Goal: Task Accomplishment & Management: Complete application form

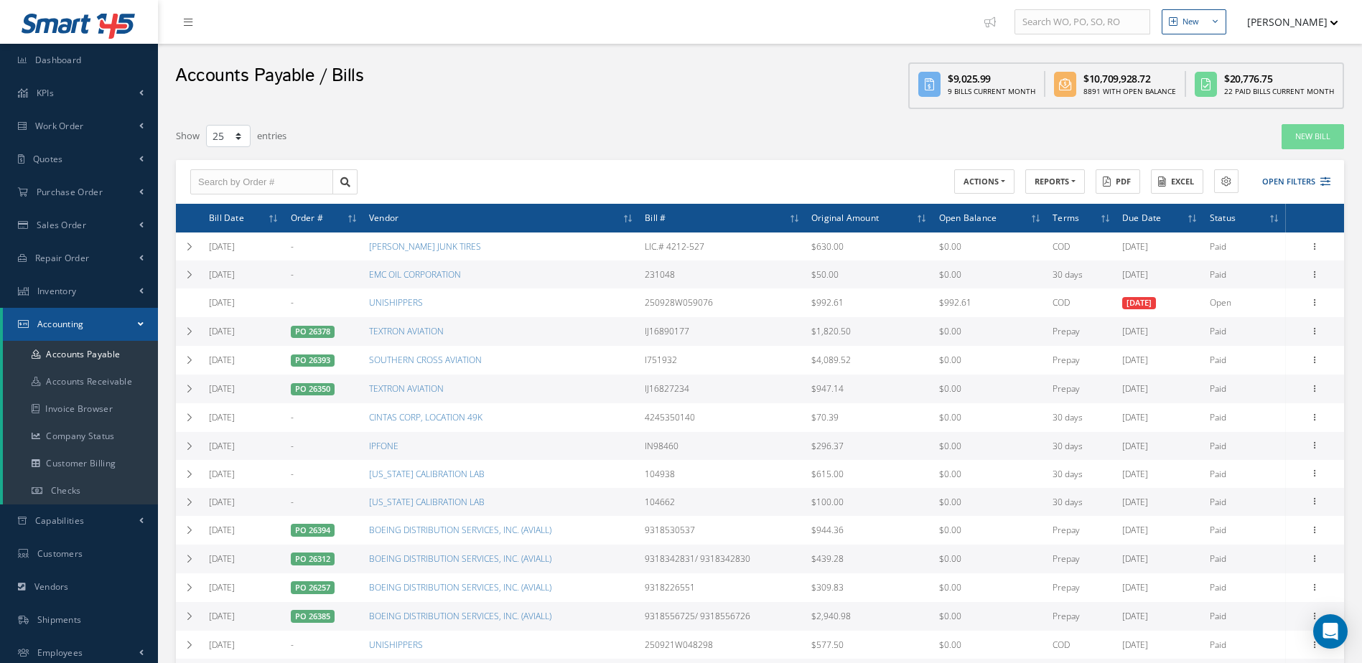
select select "25"
click at [95, 487] on link "Checks" at bounding box center [80, 490] width 155 height 27
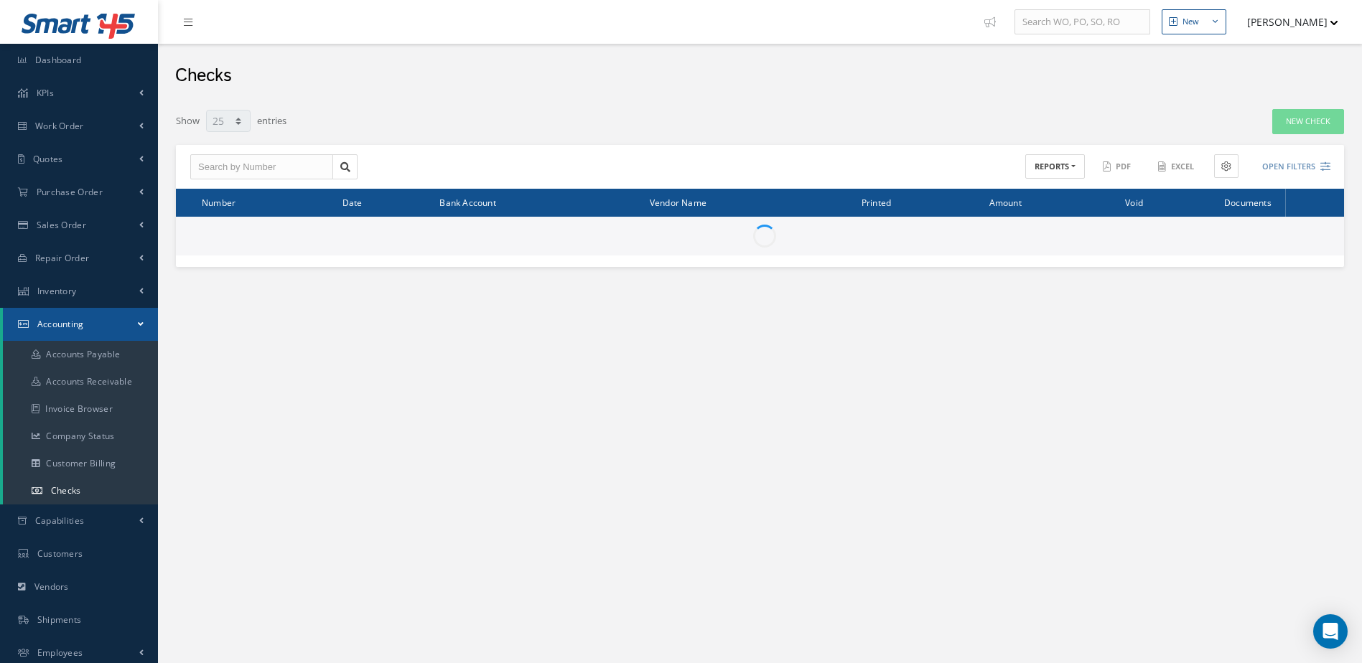
select select "25"
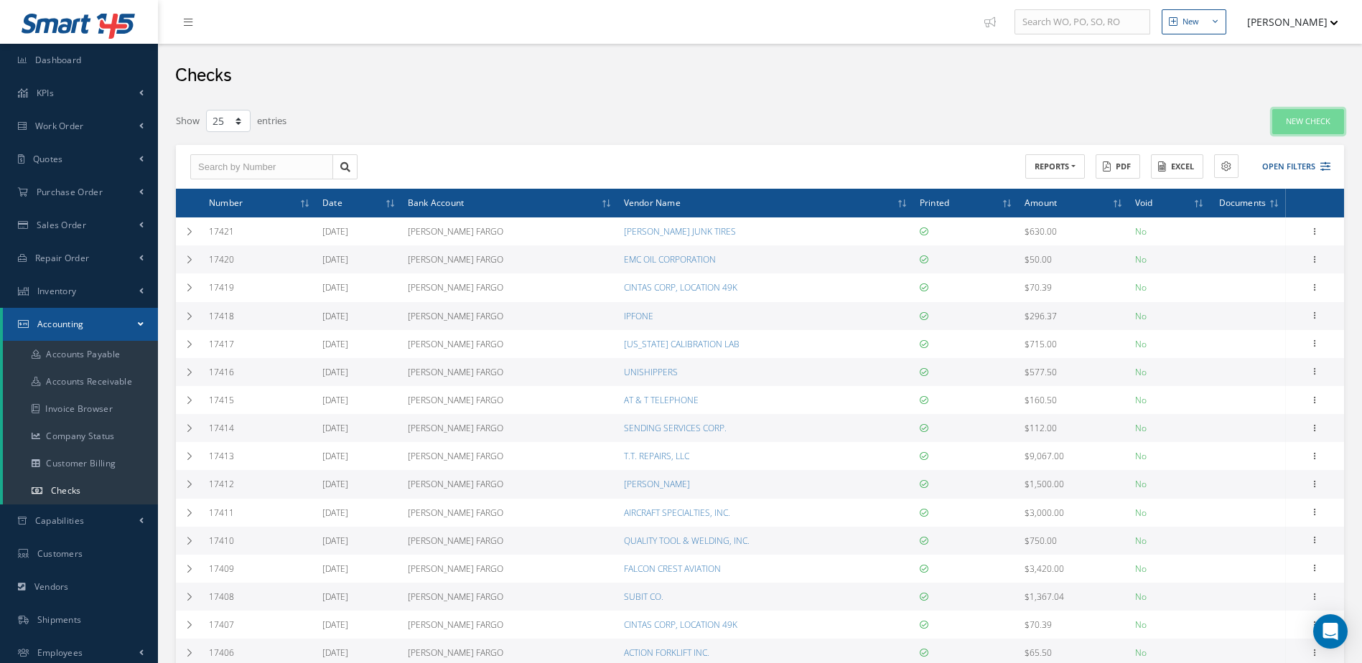
click at [1303, 125] on link "New Check" at bounding box center [1308, 121] width 72 height 25
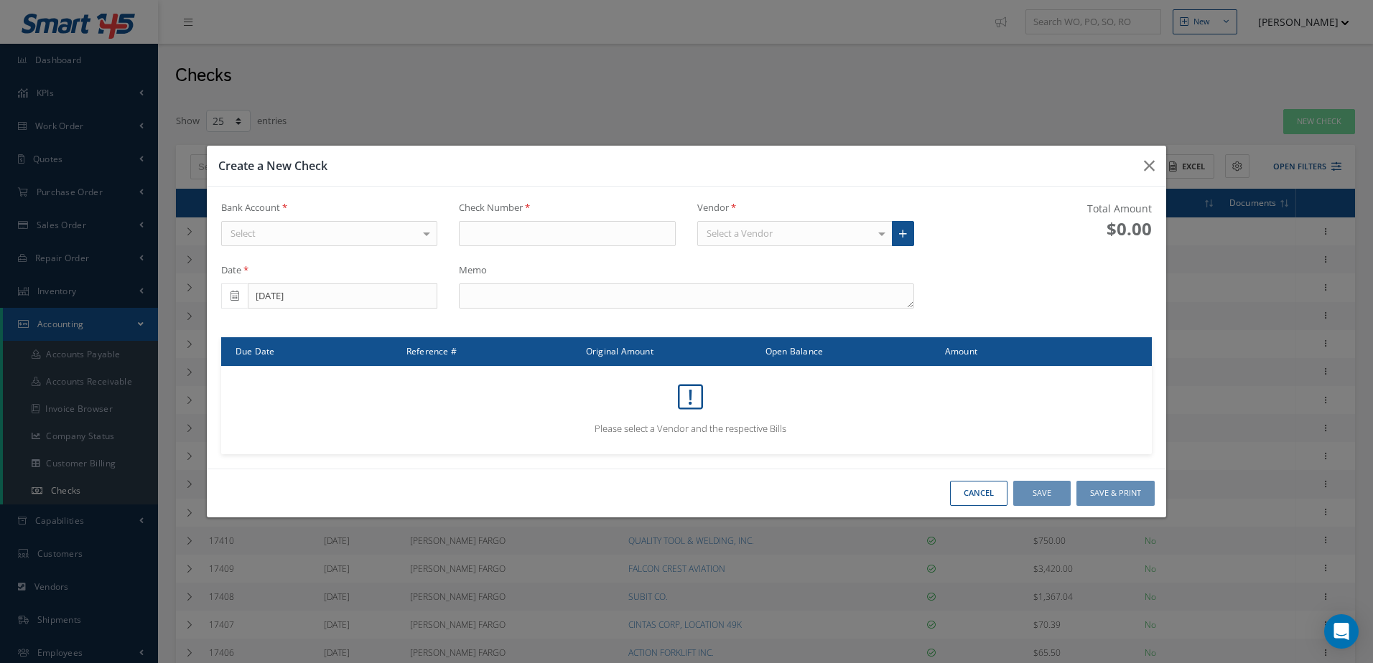
click at [391, 231] on div "Select" at bounding box center [329, 234] width 217 height 26
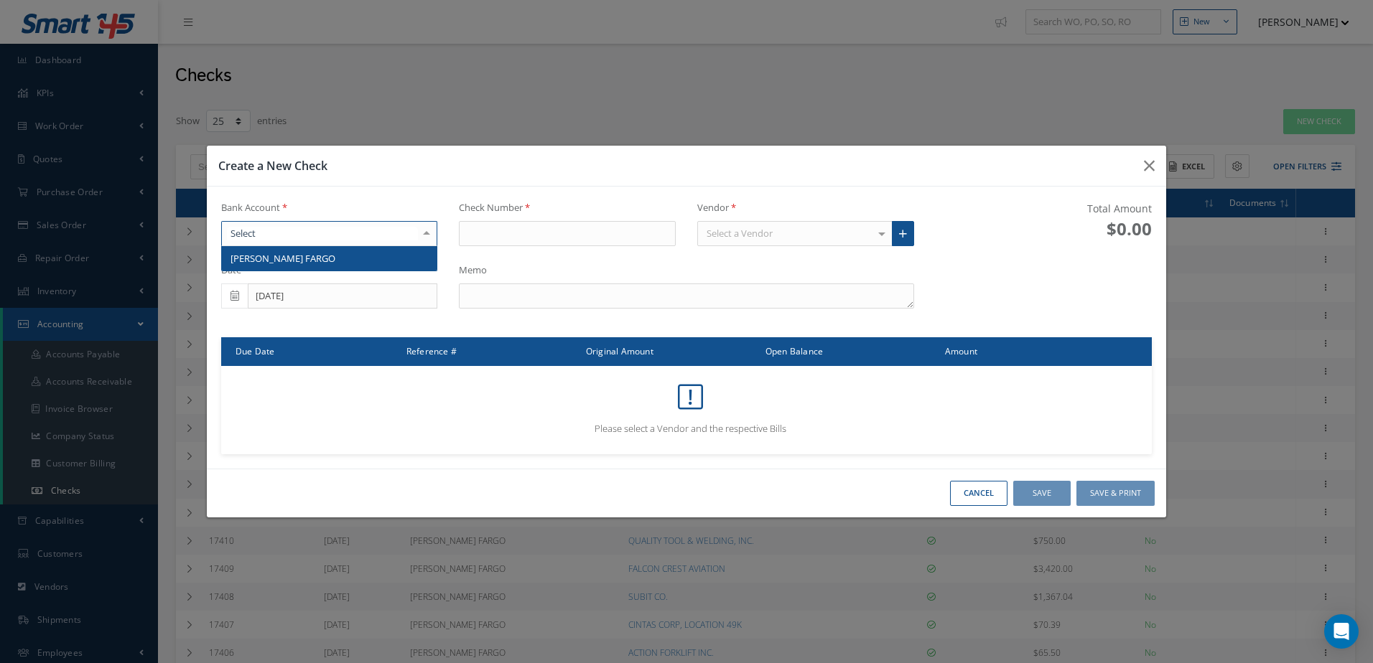
click at [376, 270] on div "WELLS FARGO No elements found. List is empty." at bounding box center [329, 258] width 217 height 25
click at [376, 260] on span "[PERSON_NAME] FARGO" at bounding box center [329, 258] width 215 height 24
type input "17422"
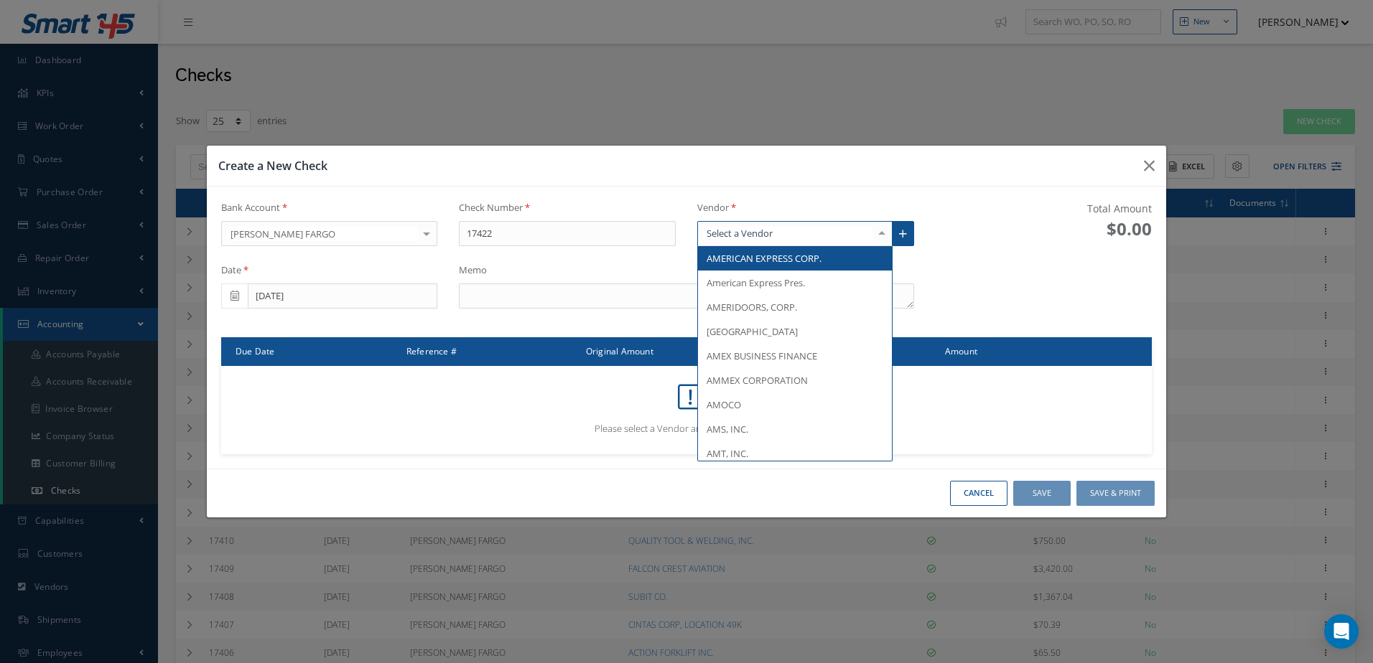
click at [811, 232] on div at bounding box center [794, 234] width 195 height 26
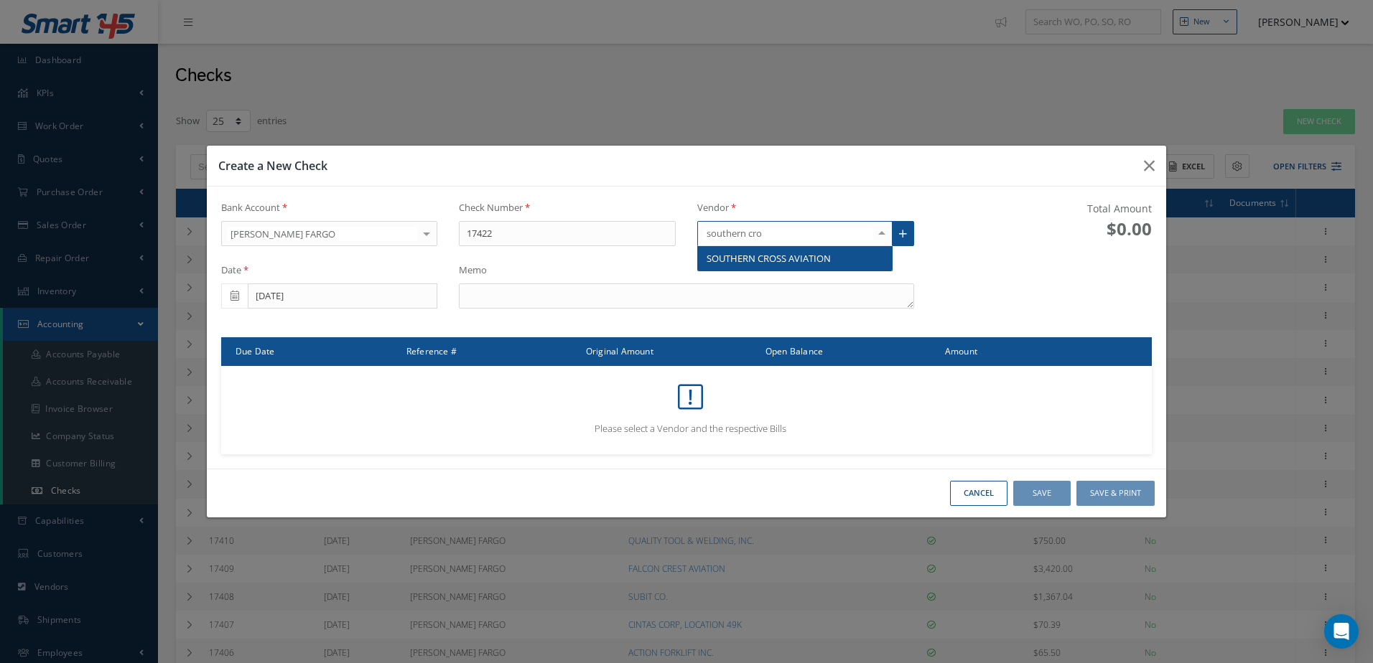
type input "southern cros"
click at [828, 255] on span "SOUTHERN CROSS AVIATION" at bounding box center [769, 258] width 124 height 13
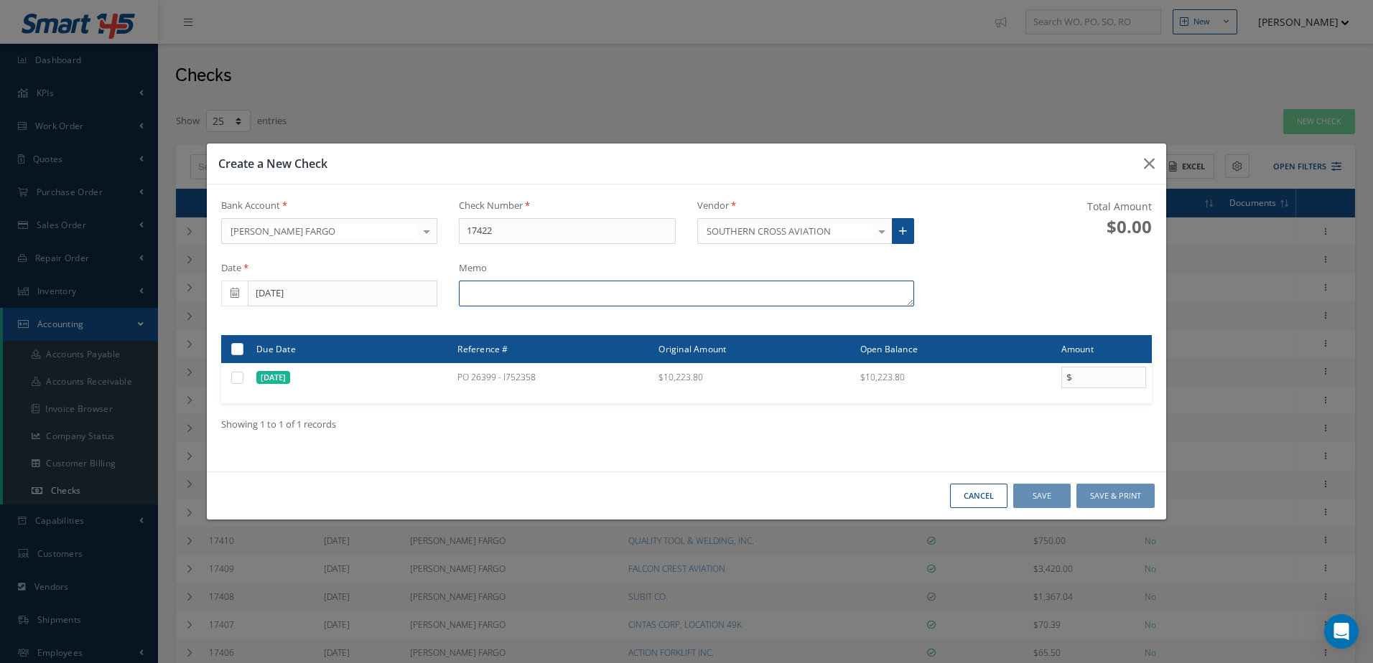
click at [617, 302] on textarea at bounding box center [686, 294] width 454 height 26
type textarea "i"
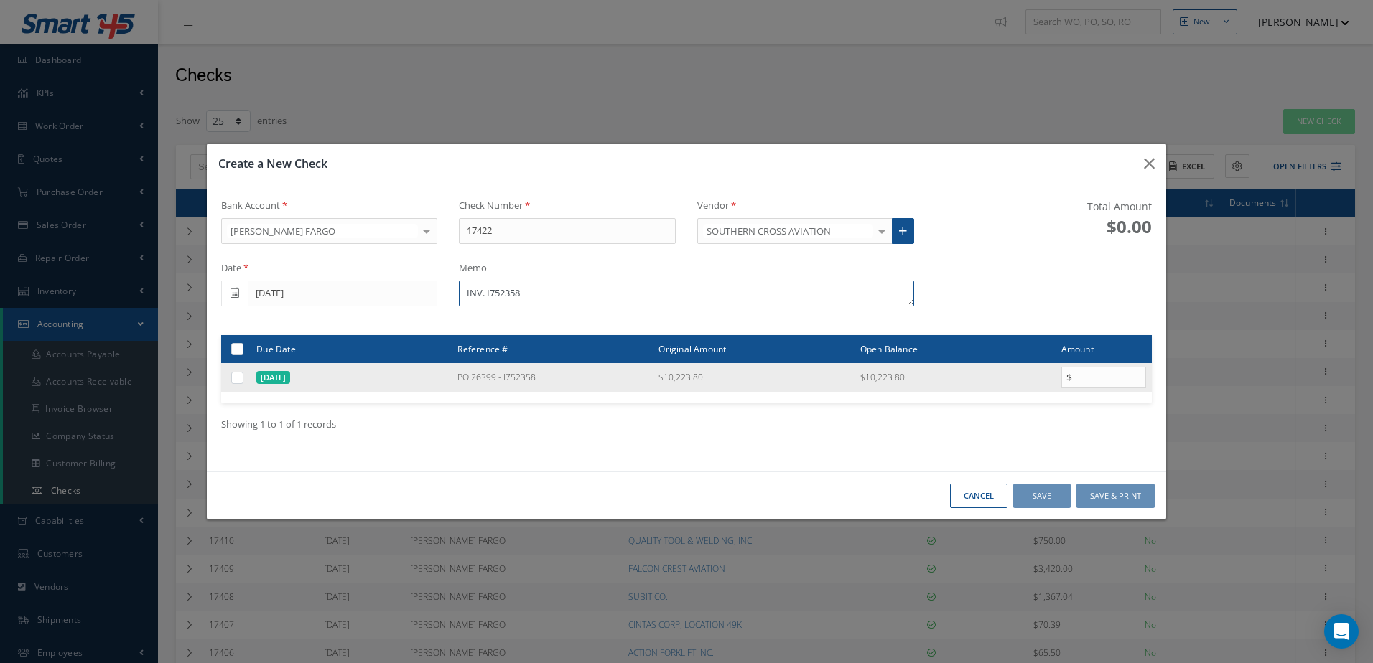
type textarea "INV. I752358"
click at [244, 378] on div at bounding box center [238, 378] width 17 height 14
click at [243, 379] on label at bounding box center [243, 377] width 0 height 12
click at [241, 379] on input "checkbox" at bounding box center [237, 378] width 9 height 9
checkbox input "true"
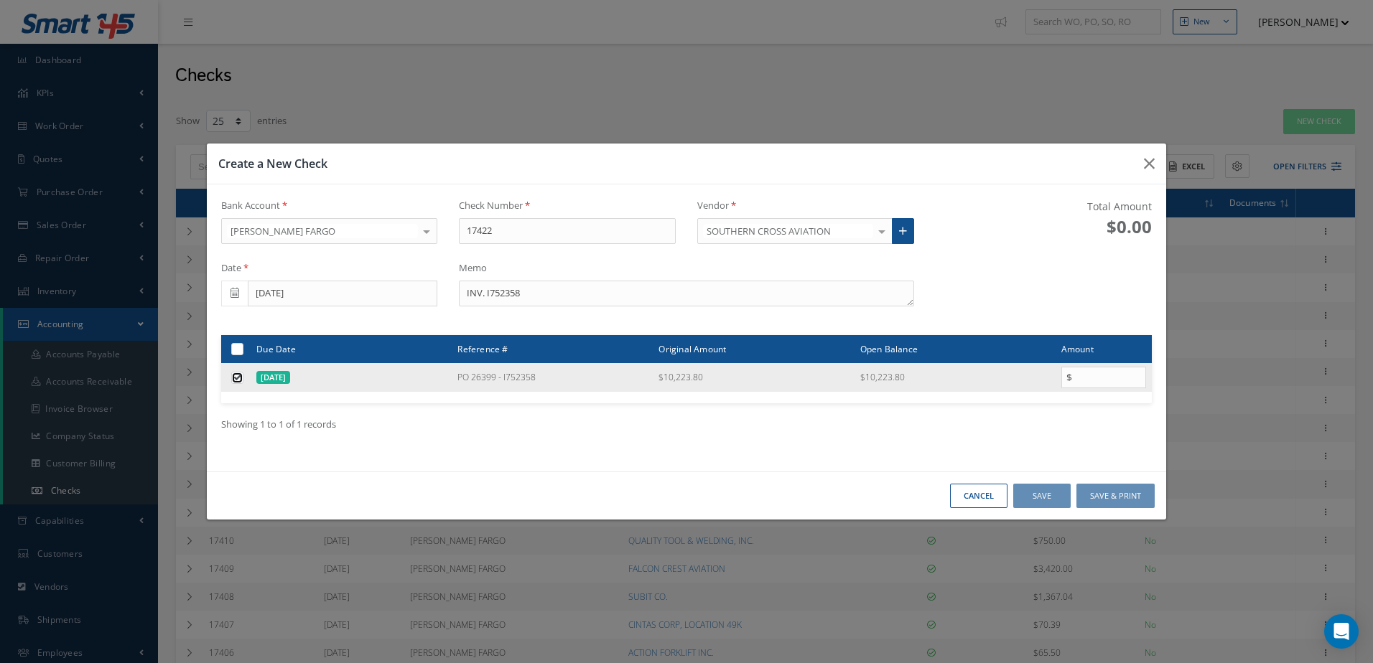
type input "10223.80"
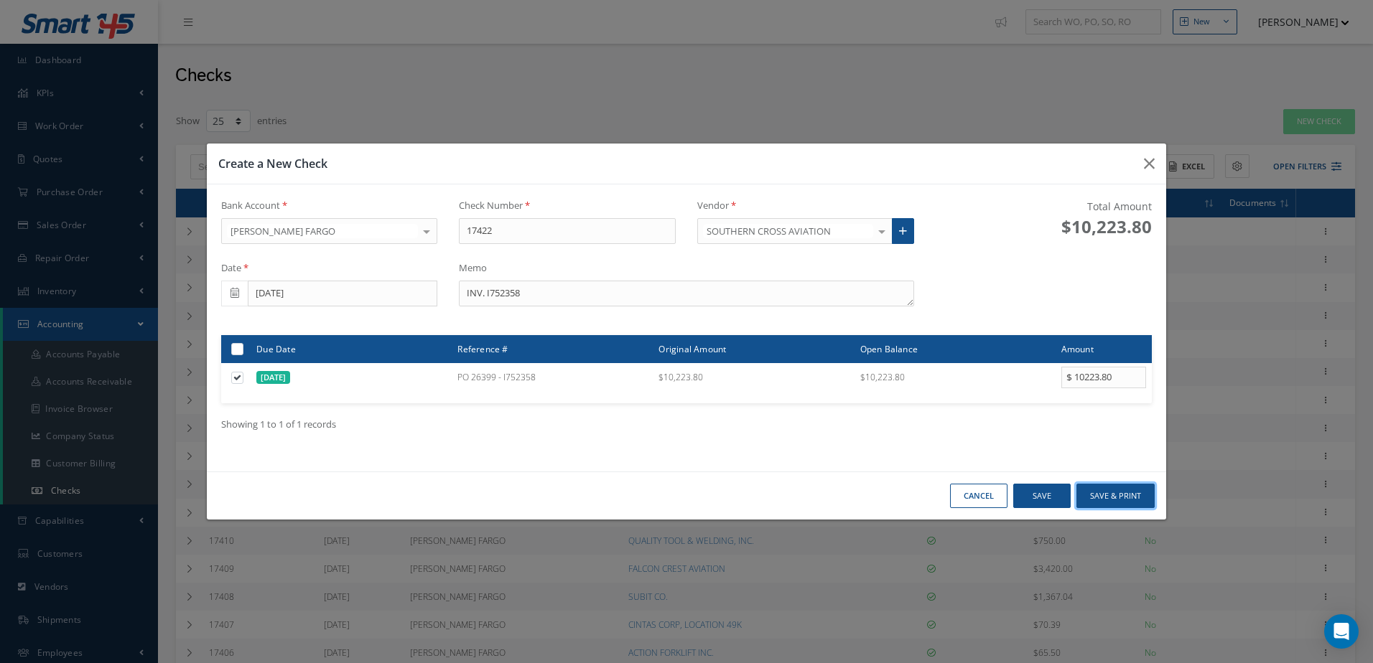
click at [1127, 494] on button "Save & Print" at bounding box center [1115, 496] width 78 height 25
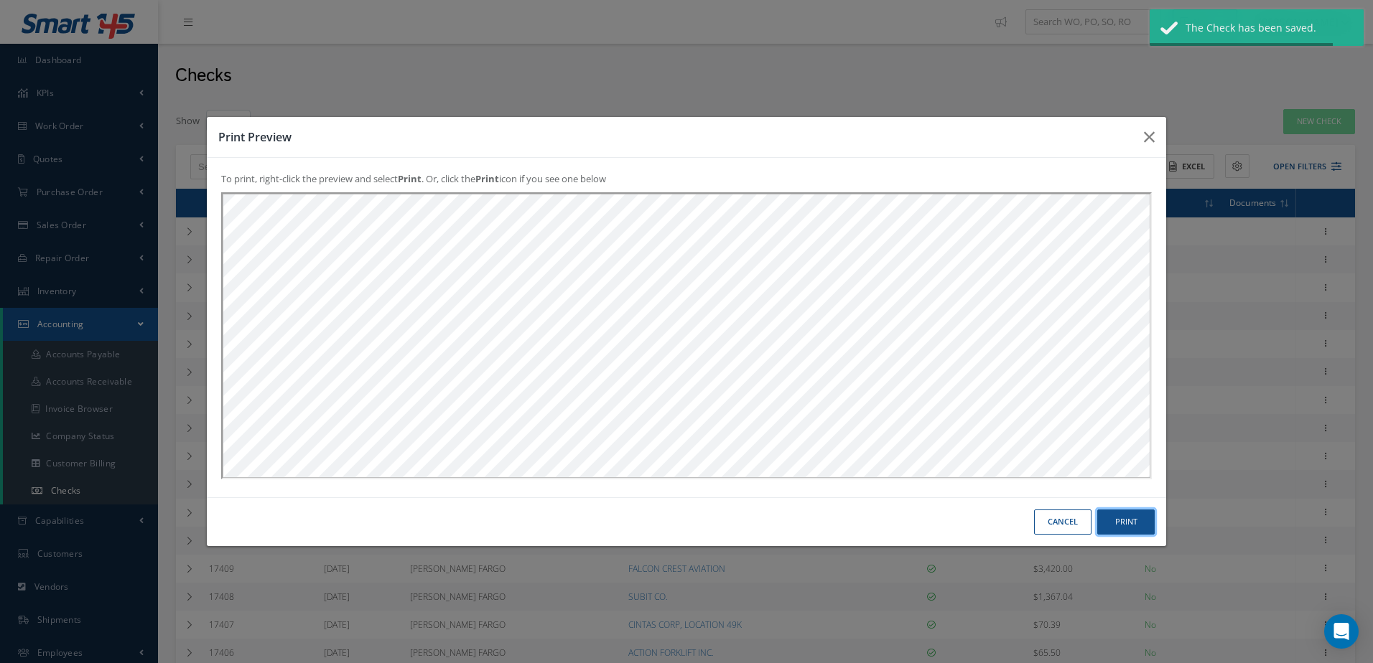
click at [1131, 523] on button "Print" at bounding box center [1125, 522] width 57 height 25
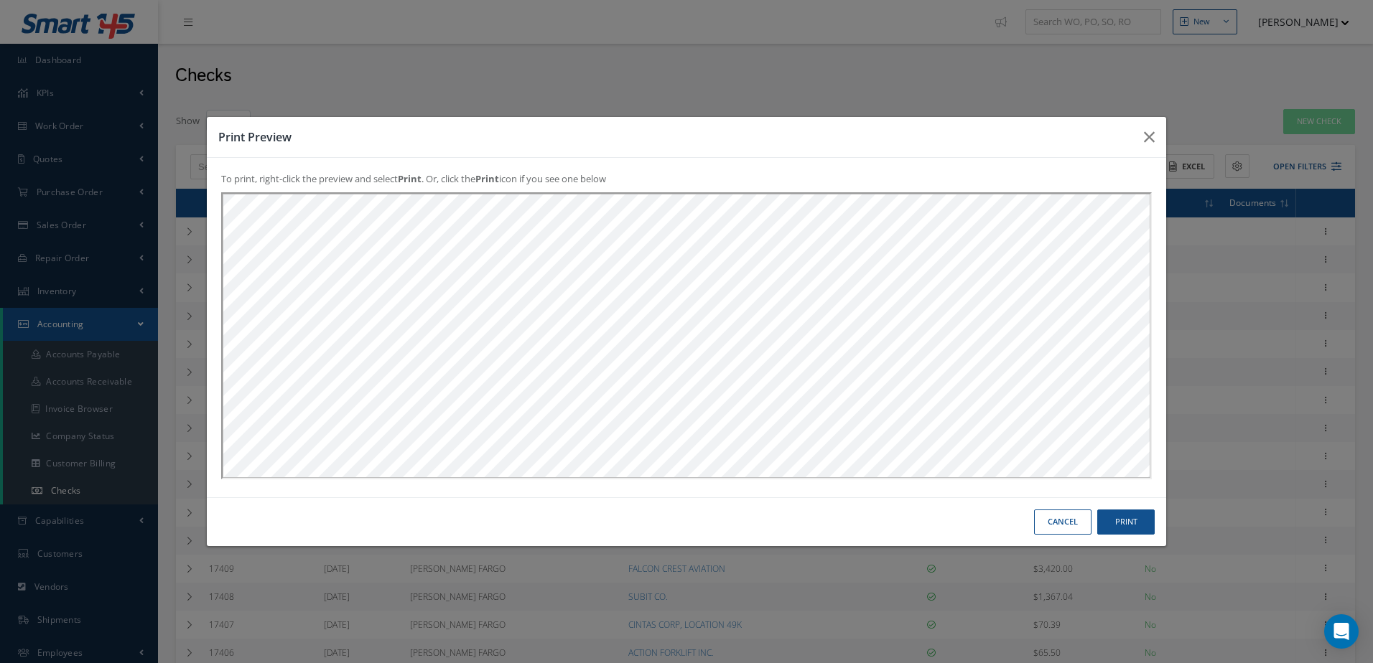
click at [1045, 516] on button "Cancel" at bounding box center [1062, 522] width 57 height 25
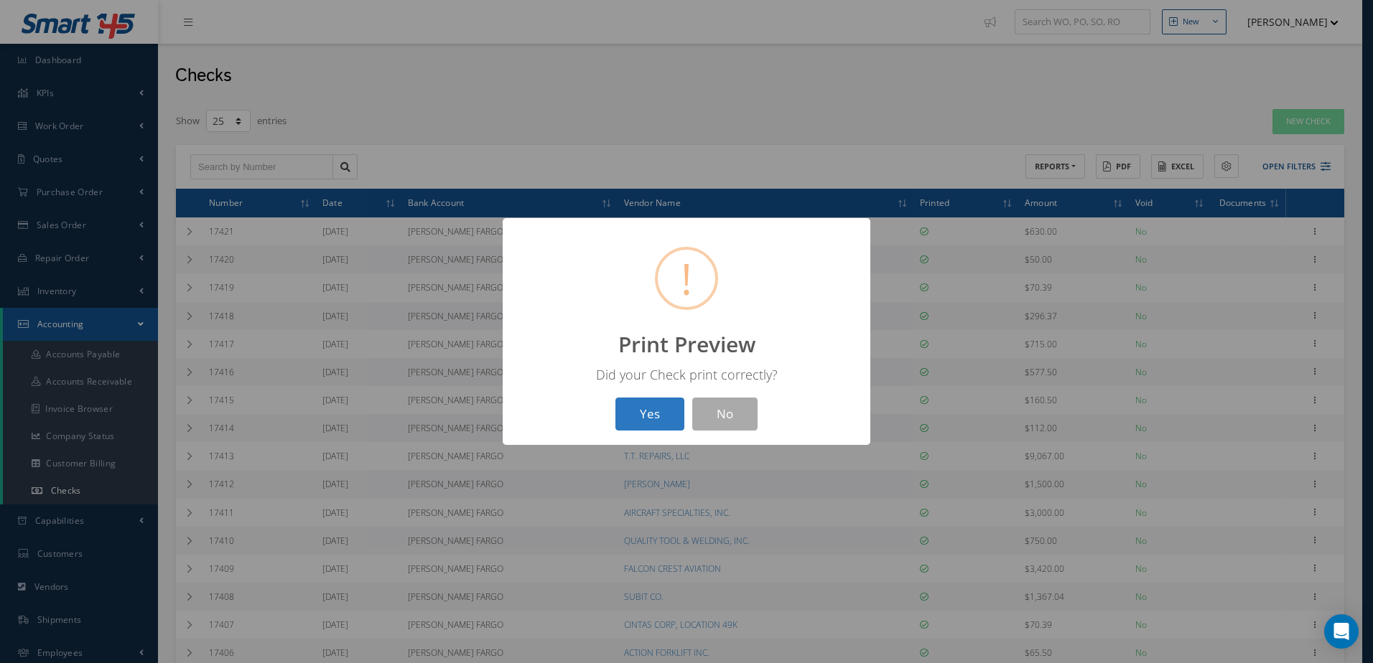
click at [653, 418] on button "Yes" at bounding box center [649, 415] width 69 height 34
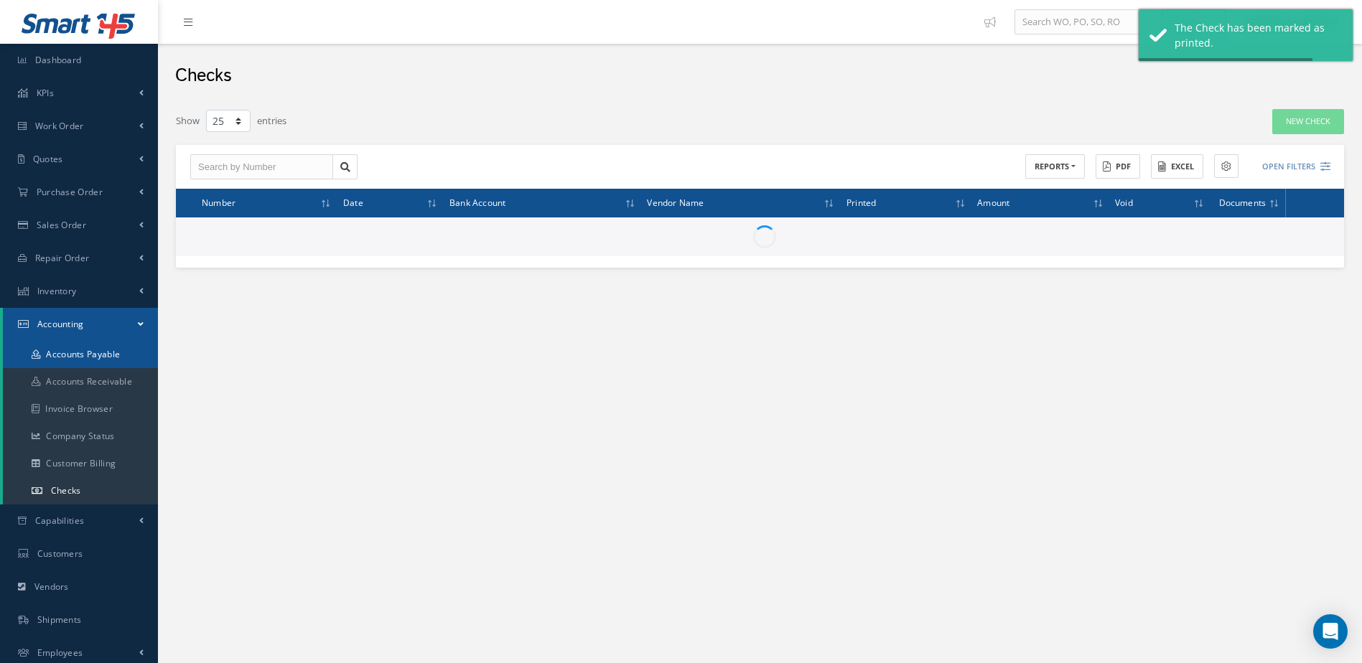
click at [99, 352] on link "Accounts Payable" at bounding box center [80, 354] width 155 height 27
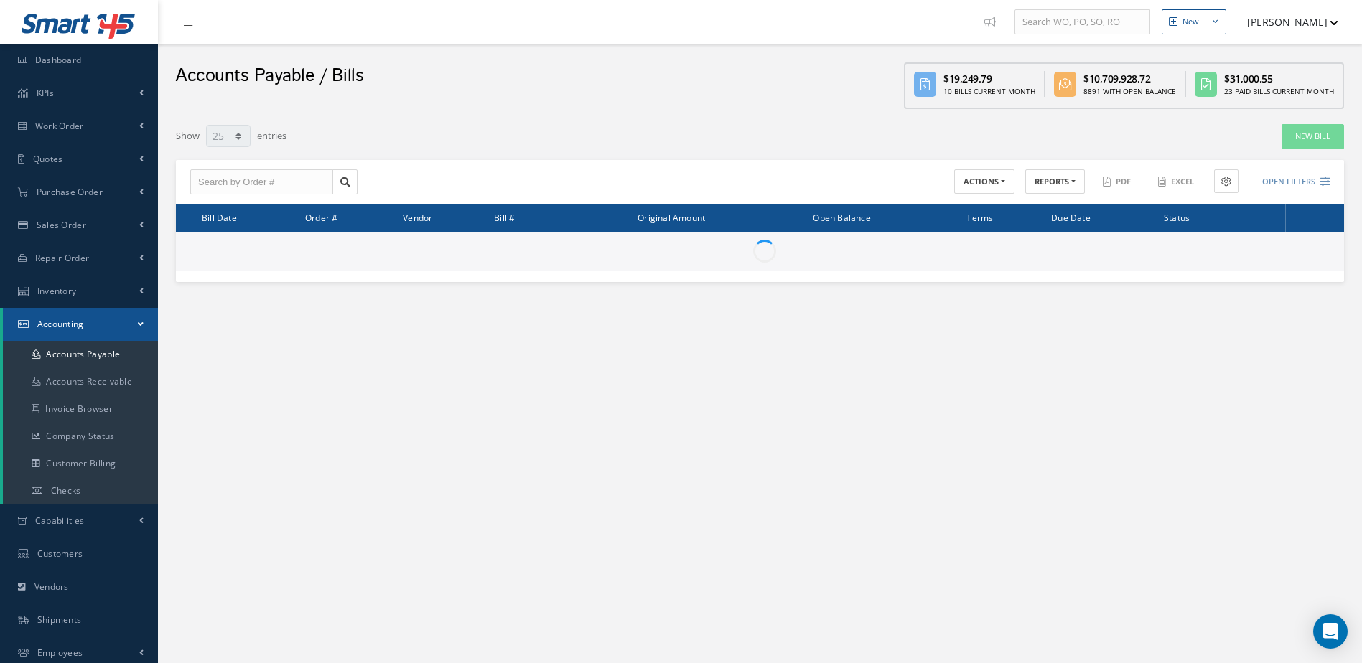
select select "25"
click at [1312, 139] on link "New Bill" at bounding box center [1313, 136] width 62 height 25
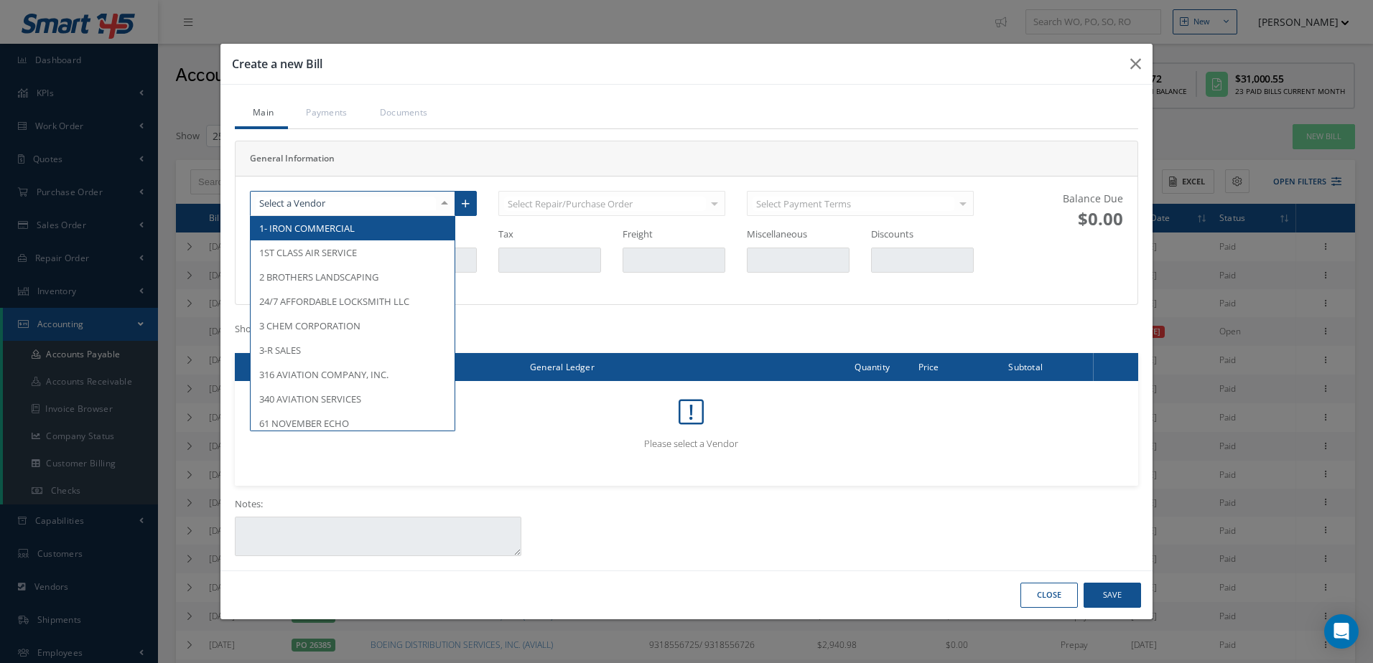
click at [363, 204] on div at bounding box center [352, 204] width 205 height 26
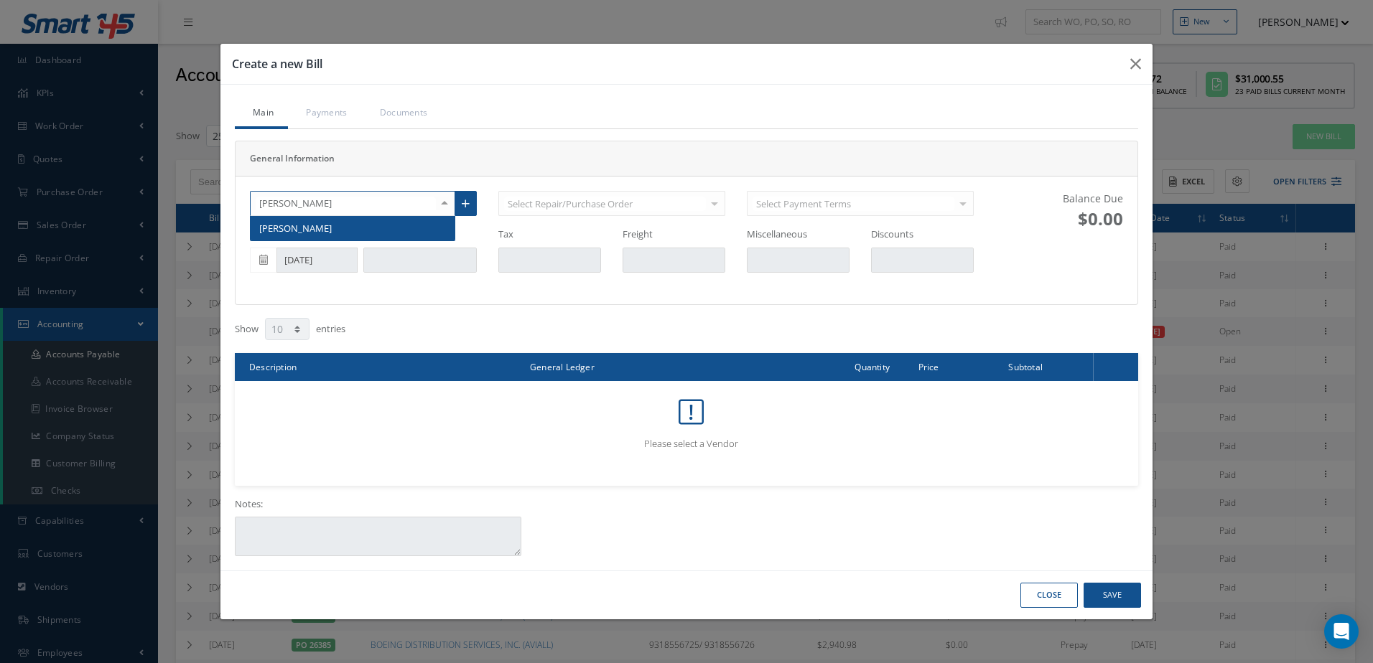
type input "JESSI"
click at [376, 223] on span "[PERSON_NAME]" at bounding box center [353, 228] width 204 height 24
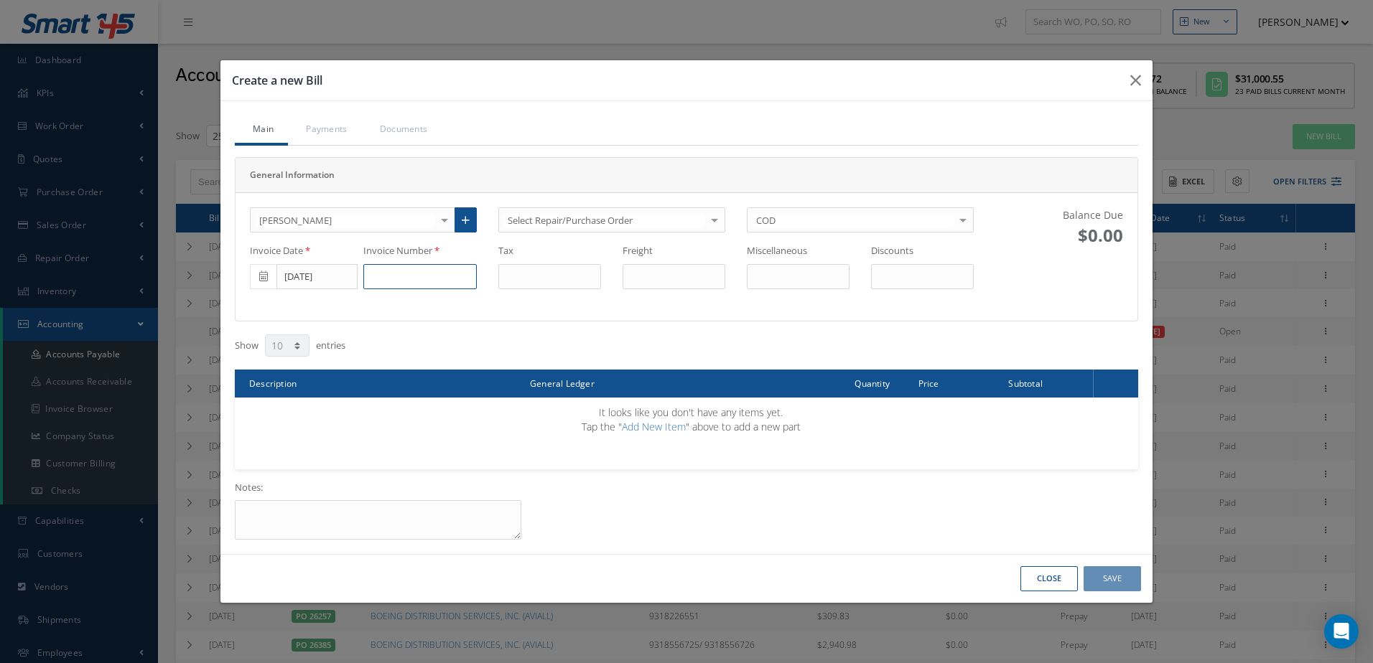
click at [432, 281] on input at bounding box center [419, 277] width 113 height 26
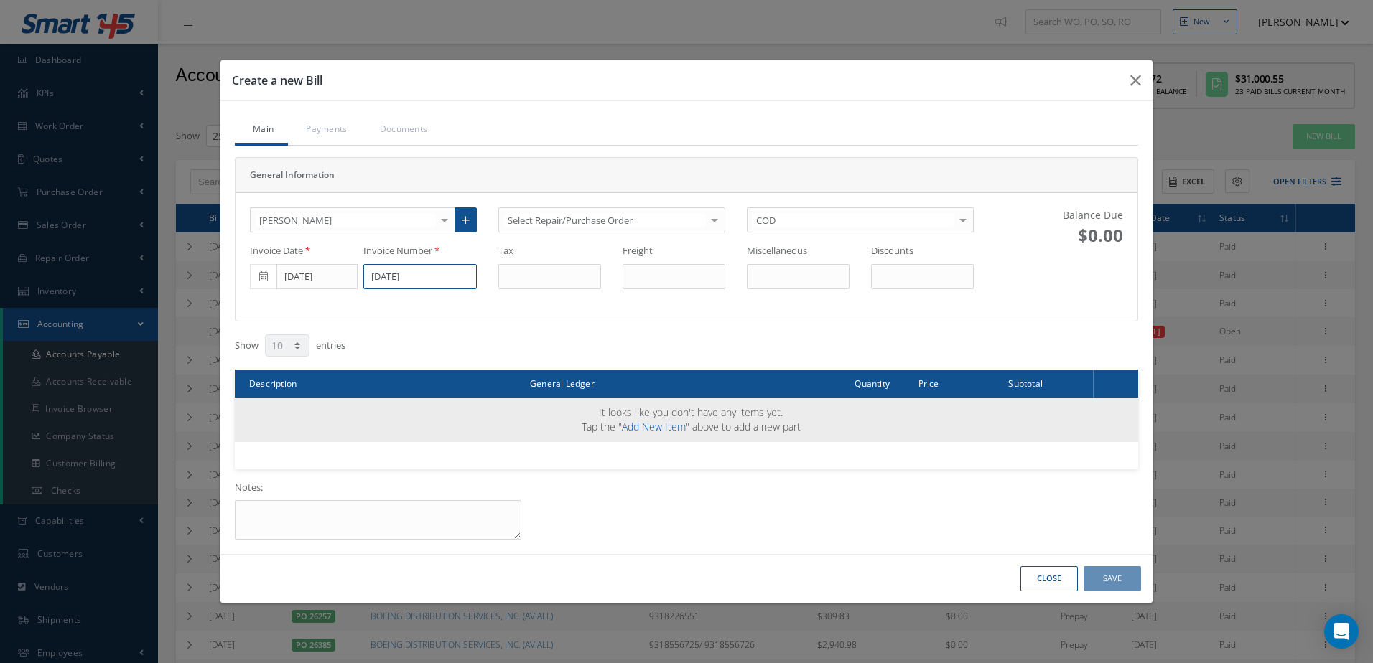
type input "[DATE]"
click at [652, 432] on link "Add New Item" at bounding box center [654, 427] width 64 height 14
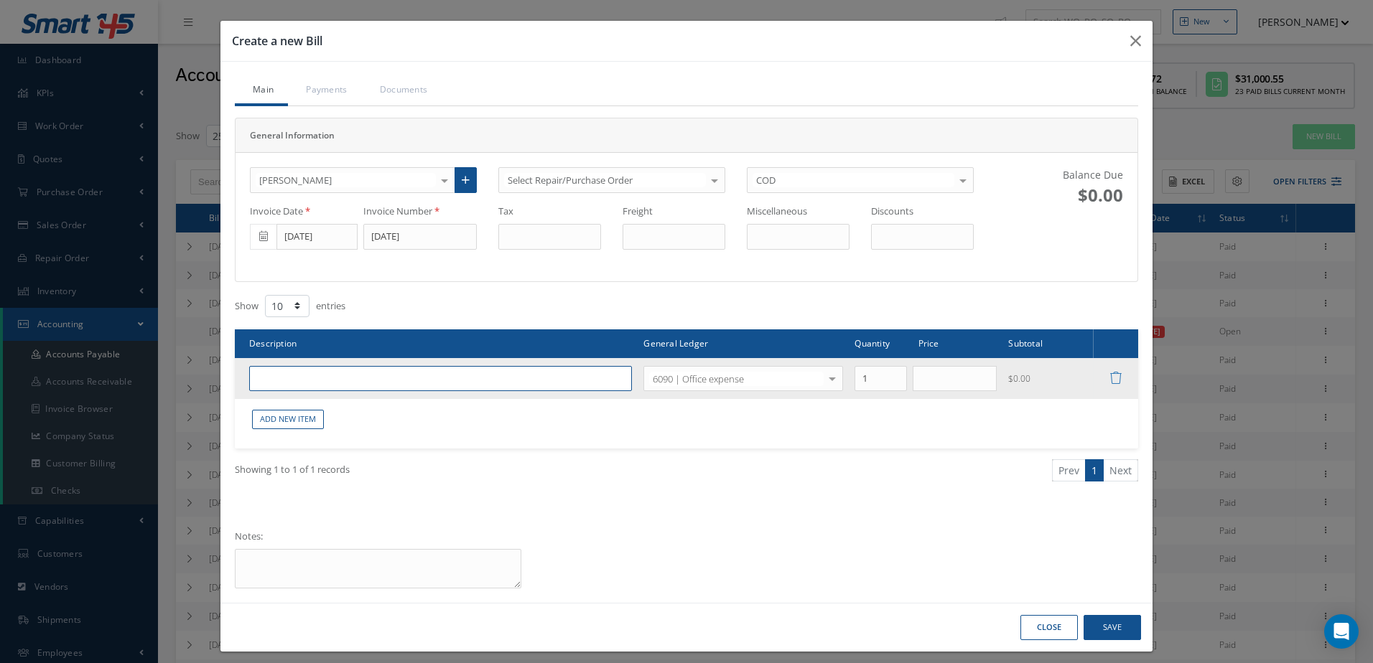
click at [485, 378] on input "text" at bounding box center [440, 379] width 383 height 26
type input "CONTRACT LABOR"
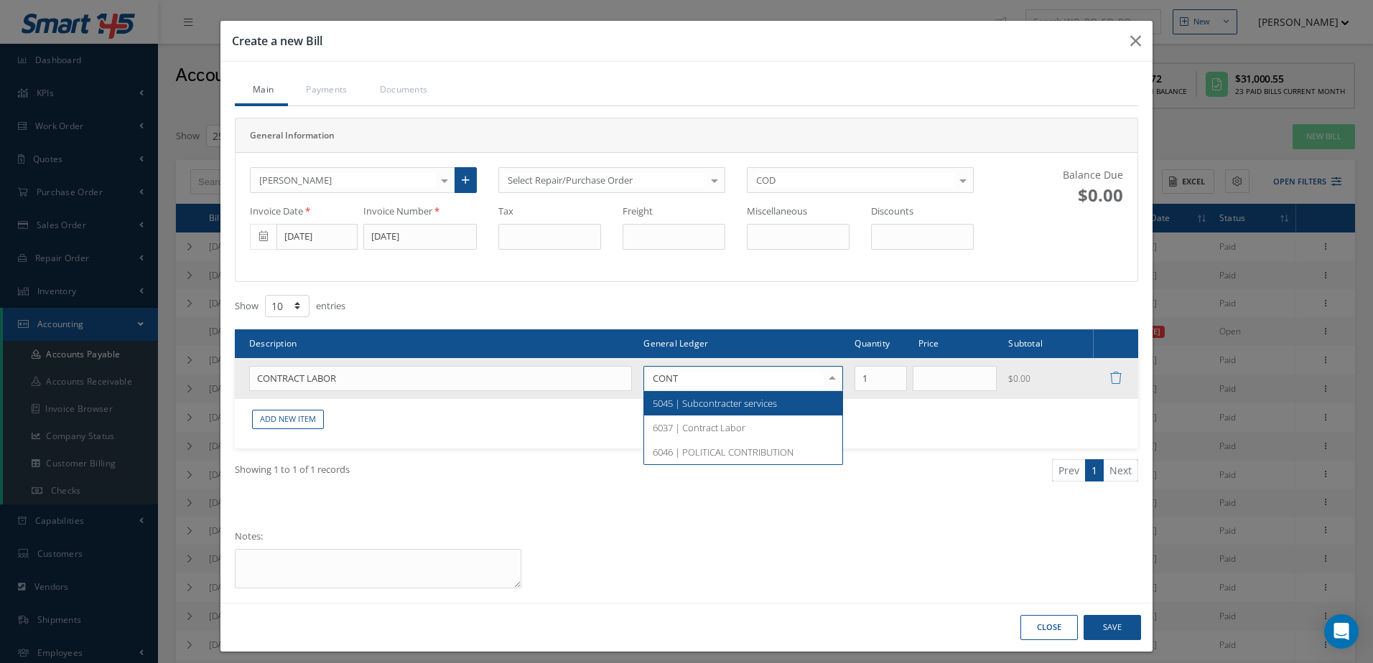
type input "CONTR"
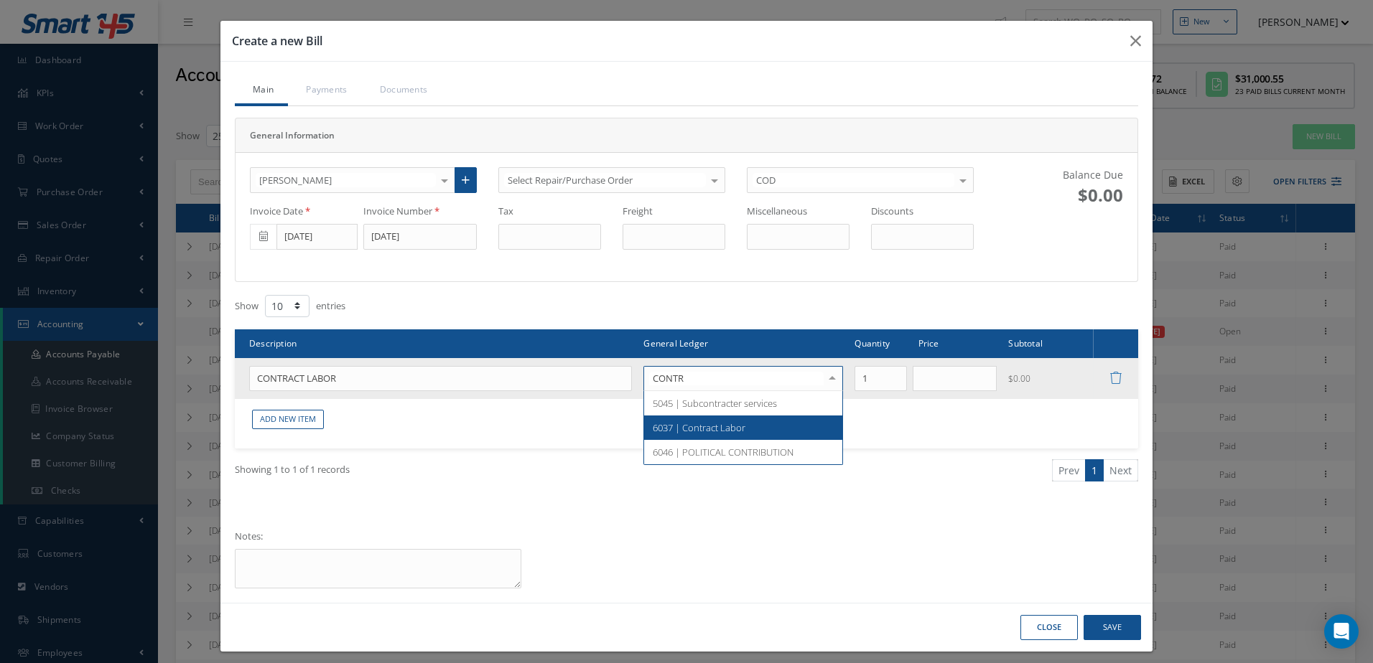
click at [799, 425] on span "6037 | Contract Labor" at bounding box center [743, 428] width 198 height 24
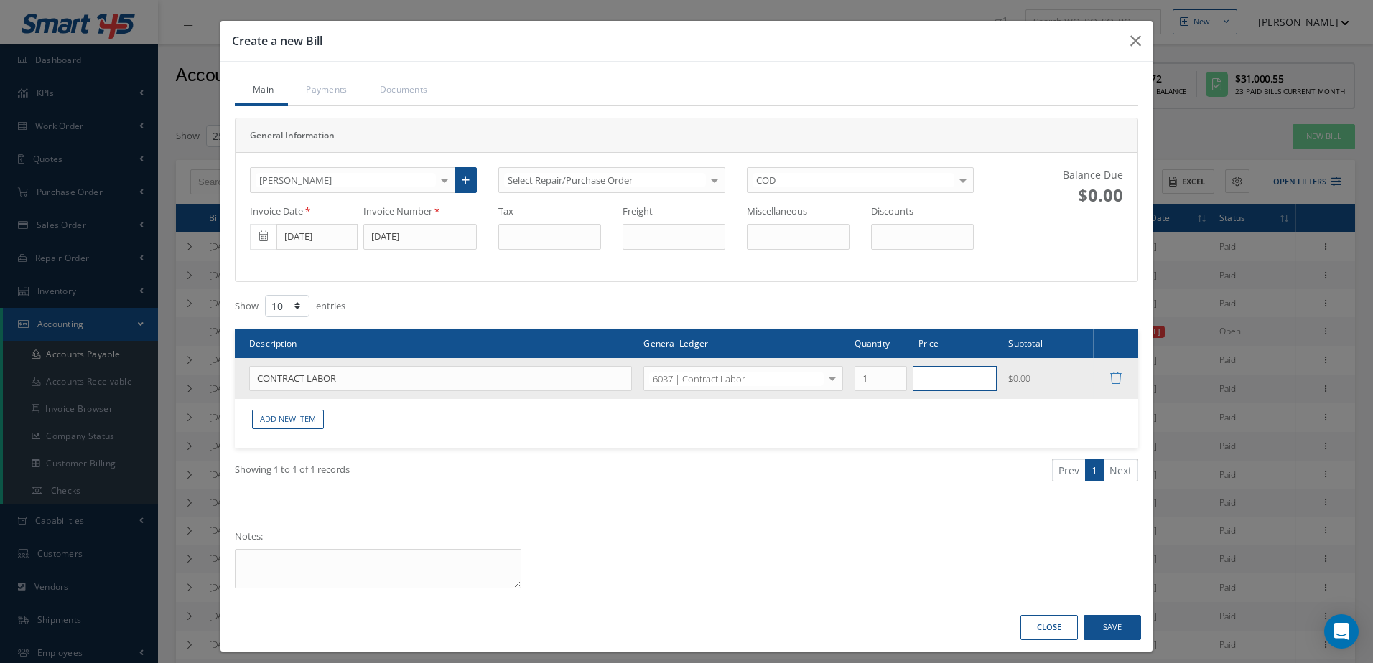
click at [935, 382] on input "text" at bounding box center [955, 379] width 85 height 26
type input "846.12"
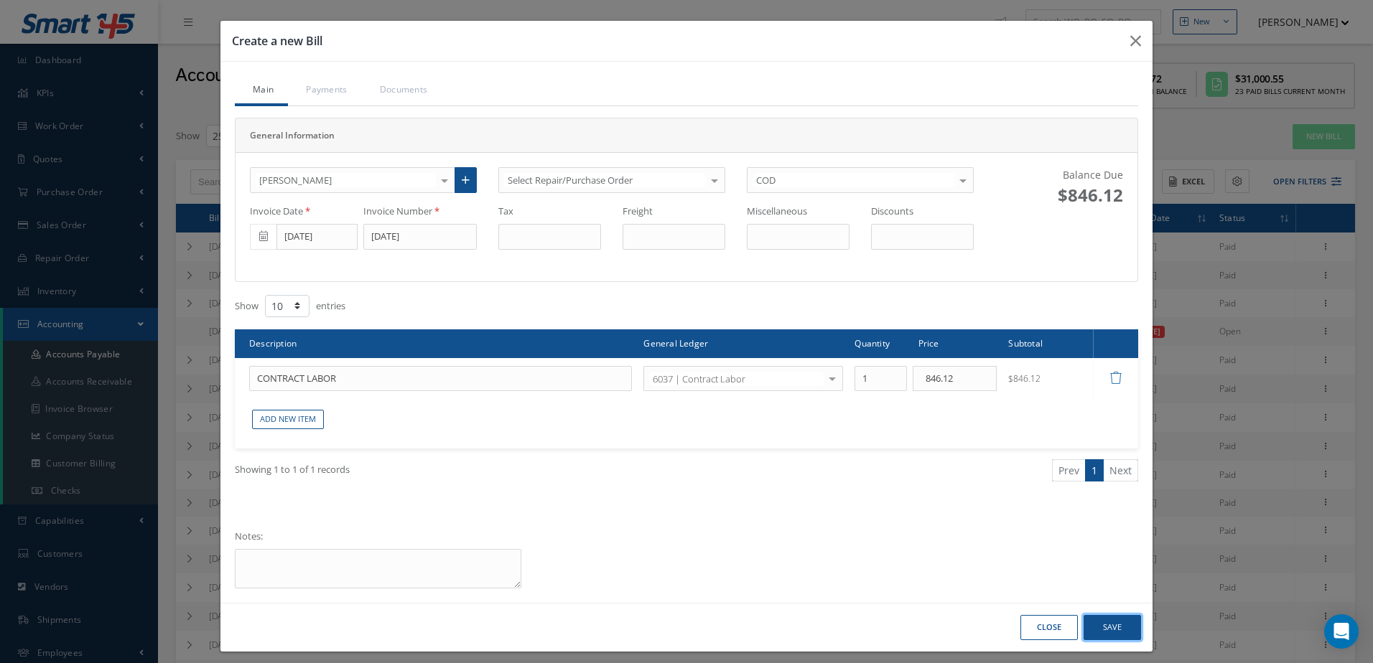
click at [1105, 628] on button "Save" at bounding box center [1111, 627] width 57 height 25
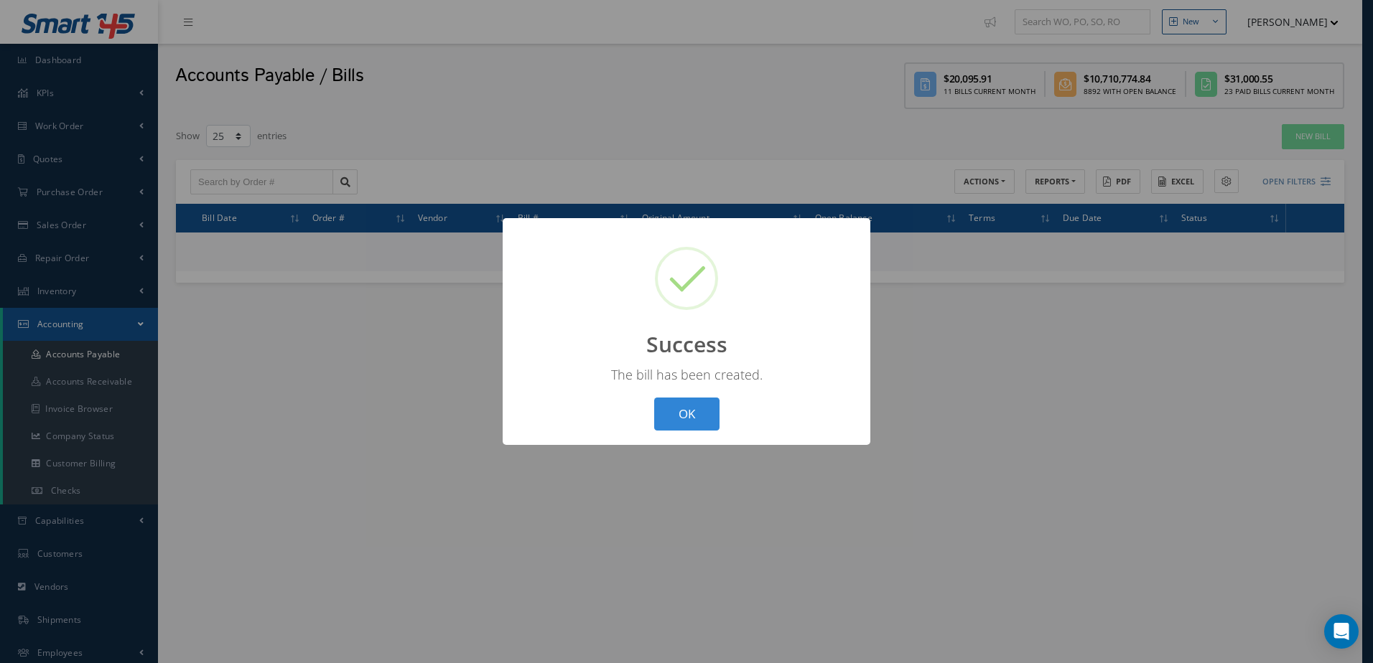
click at [723, 419] on div "OK Cancel" at bounding box center [686, 415] width 73 height 34
click at [691, 416] on button "OK" at bounding box center [686, 415] width 65 height 34
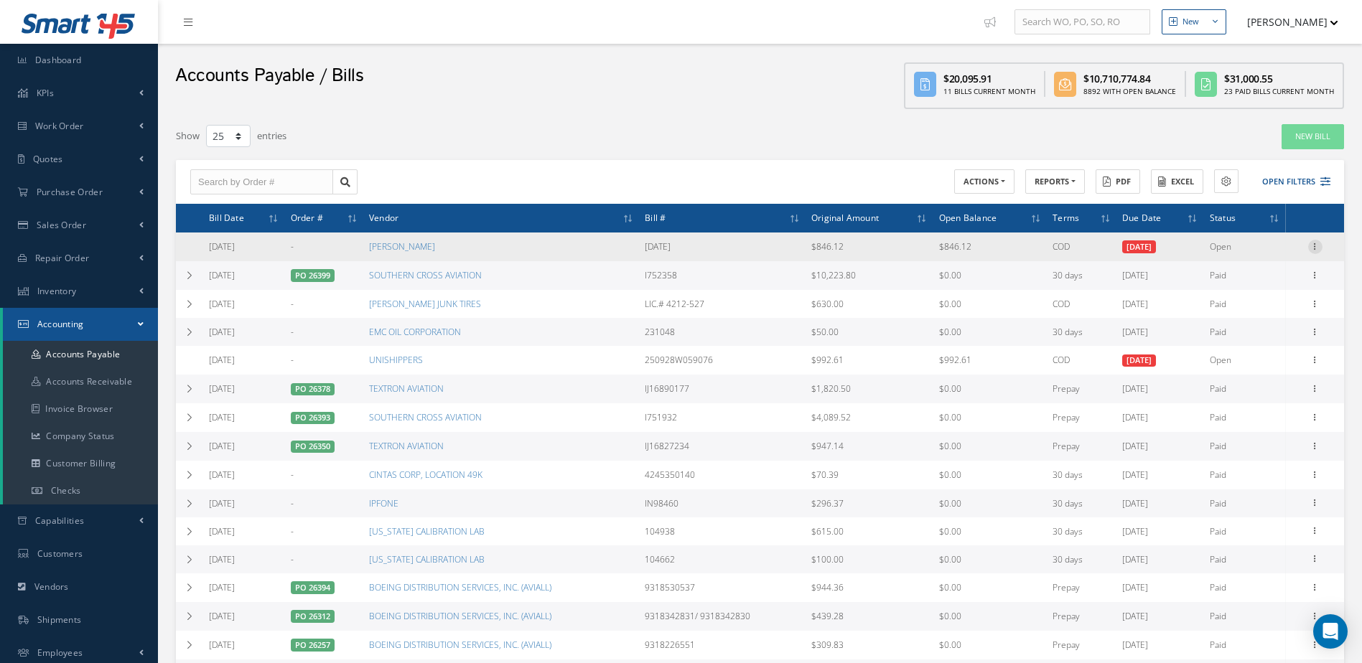
click at [1312, 242] on icon at bounding box center [1315, 245] width 14 height 11
click at [1251, 289] on link "Make a Check" at bounding box center [1249, 293] width 113 height 19
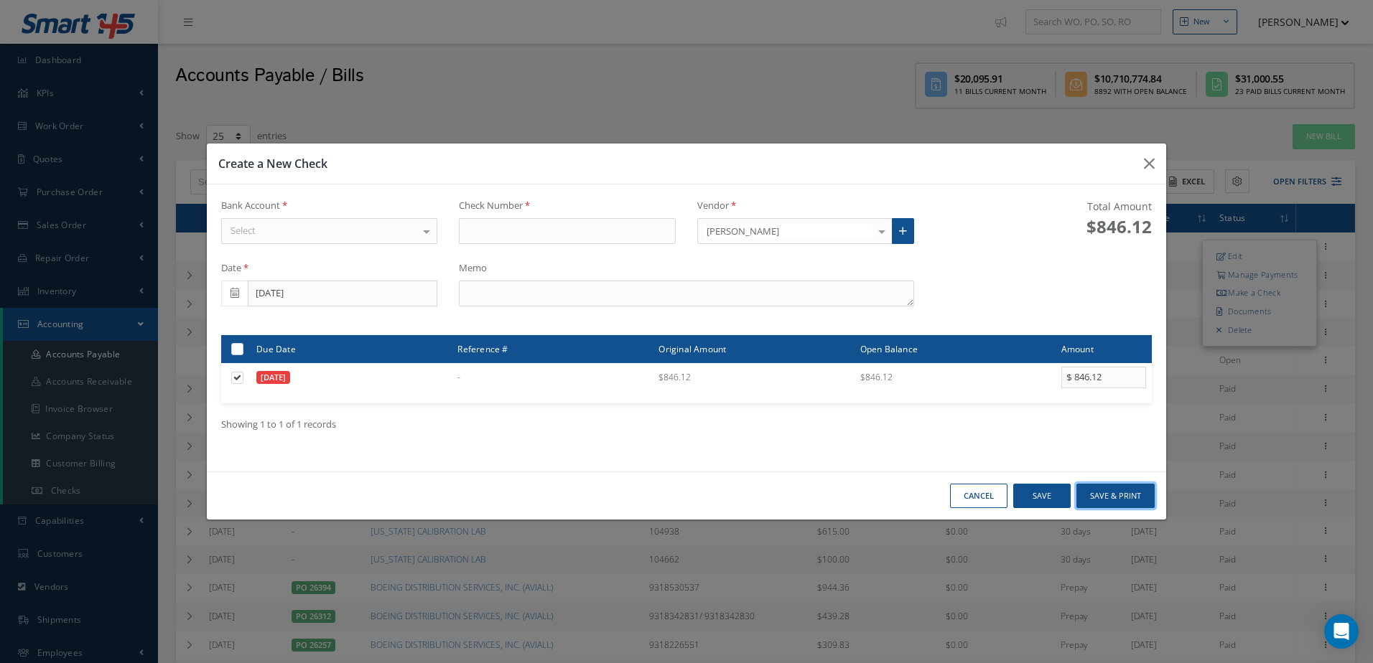
click at [1096, 495] on button "Save & Print" at bounding box center [1115, 496] width 78 height 25
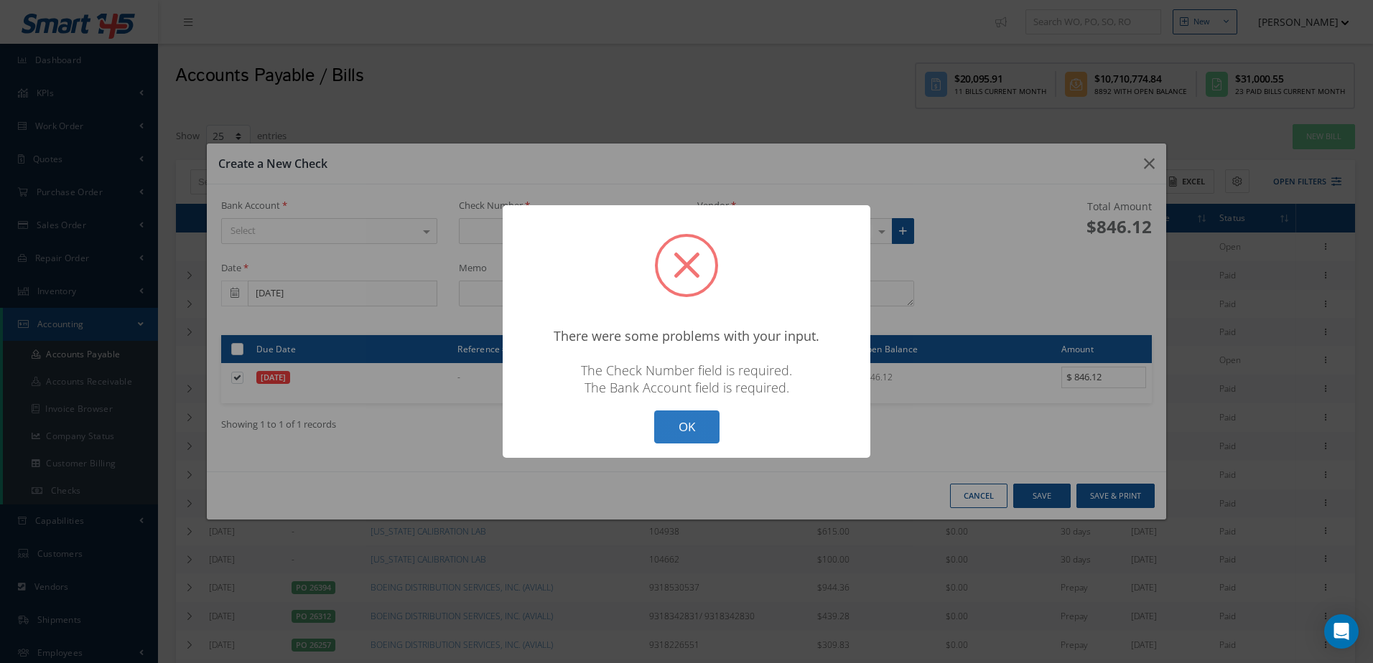
click at [704, 424] on button "OK" at bounding box center [686, 428] width 65 height 34
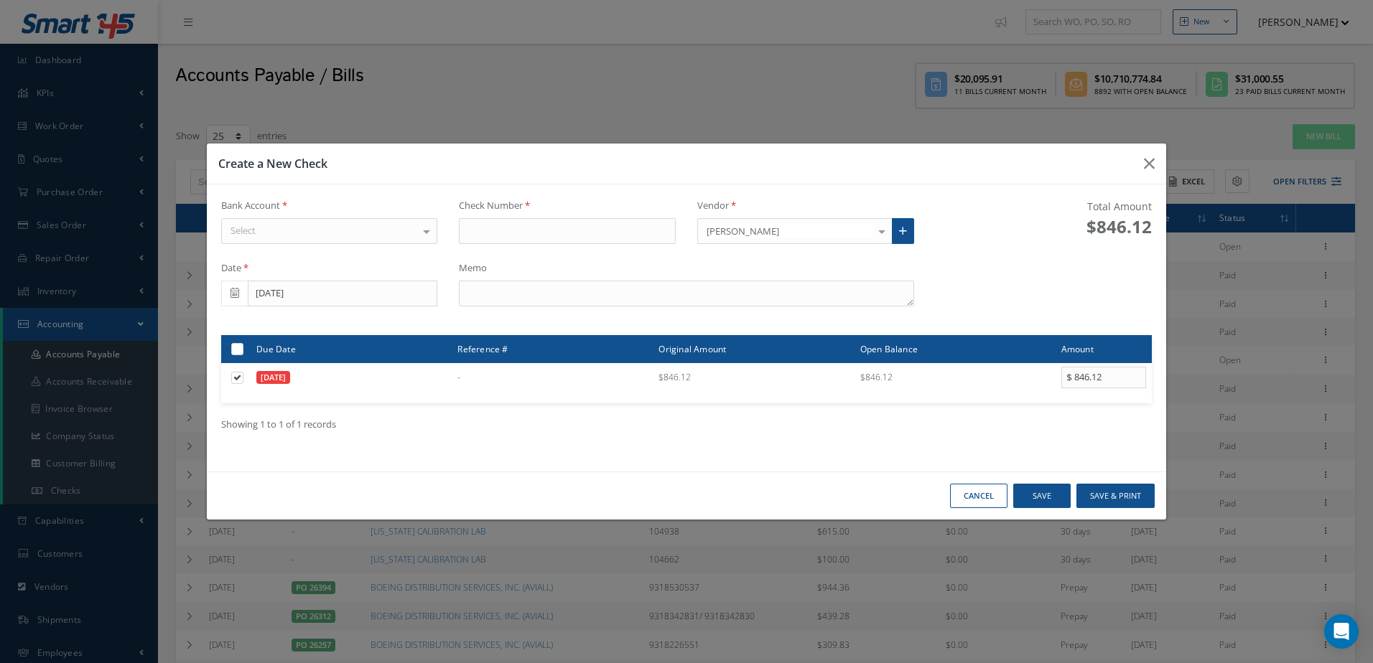
click at [378, 233] on div "Select" at bounding box center [329, 231] width 217 height 26
click at [379, 256] on span "[PERSON_NAME] FARGO" at bounding box center [329, 256] width 215 height 24
type input "17423"
click at [573, 302] on textarea at bounding box center [686, 294] width 454 height 26
type textarea "[DATE]"
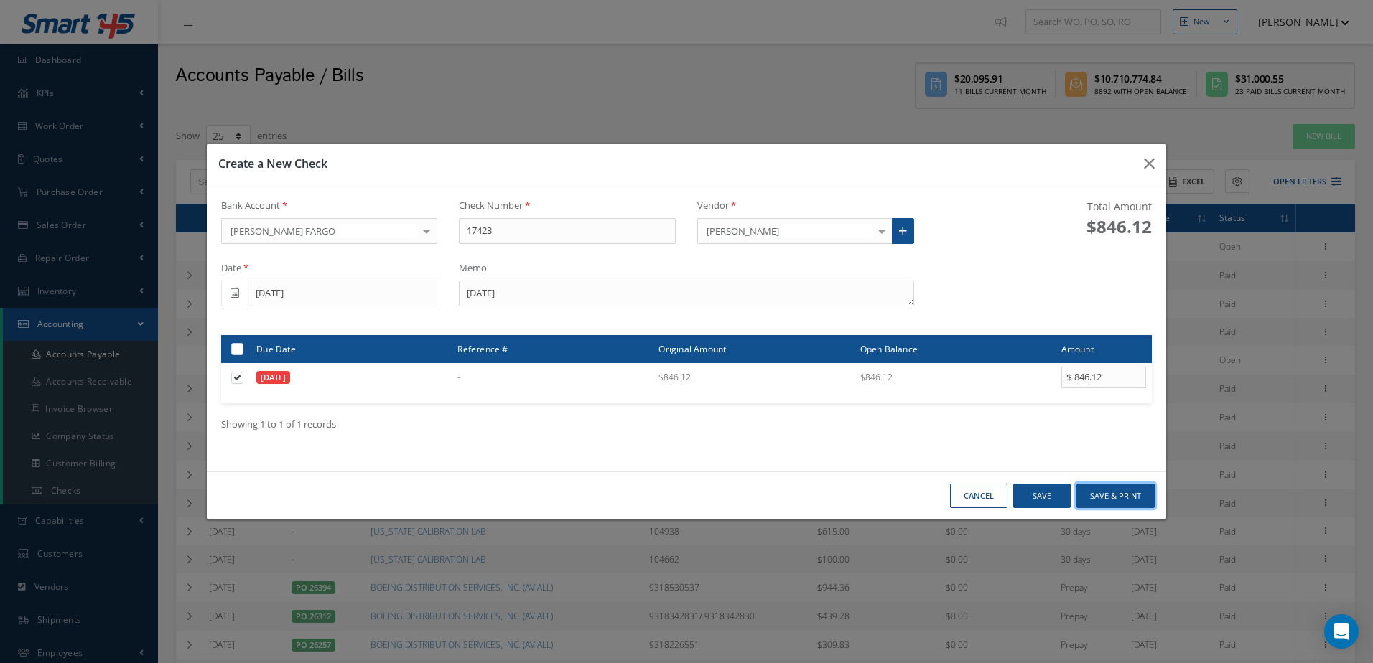
click at [1111, 498] on button "Save & Print" at bounding box center [1115, 496] width 78 height 25
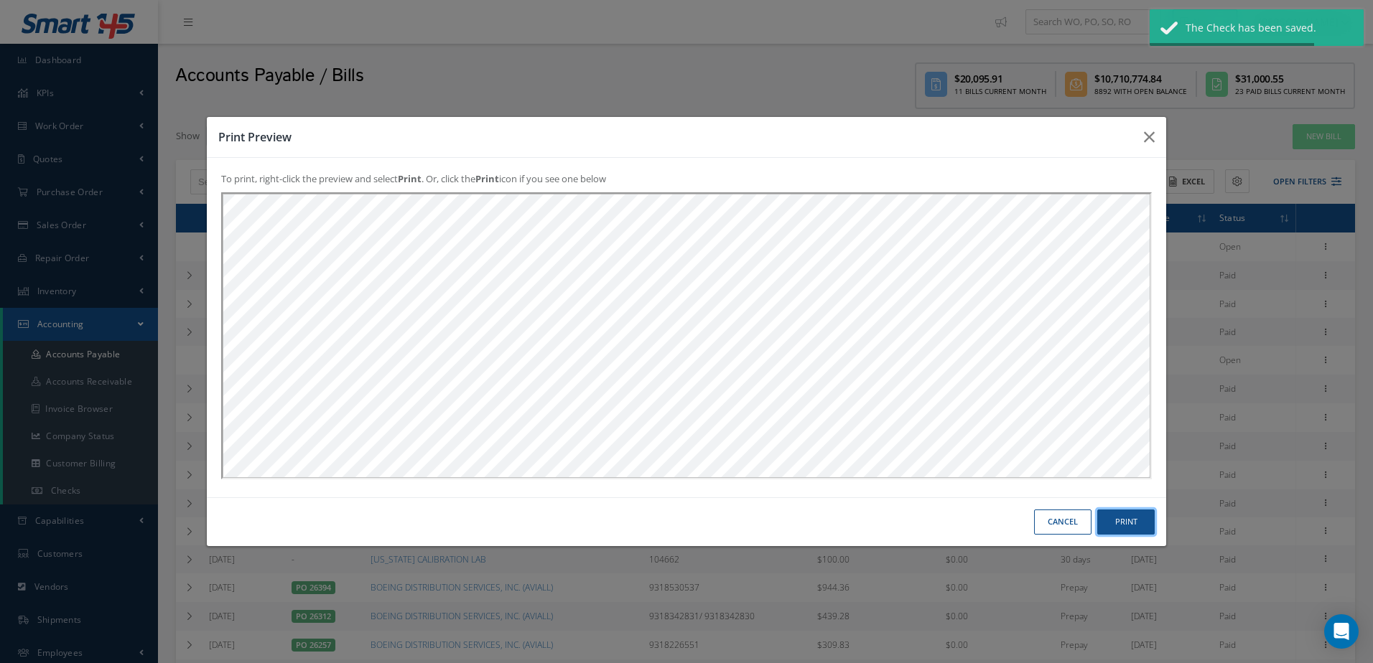
click at [1109, 526] on button "Print" at bounding box center [1125, 522] width 57 height 25
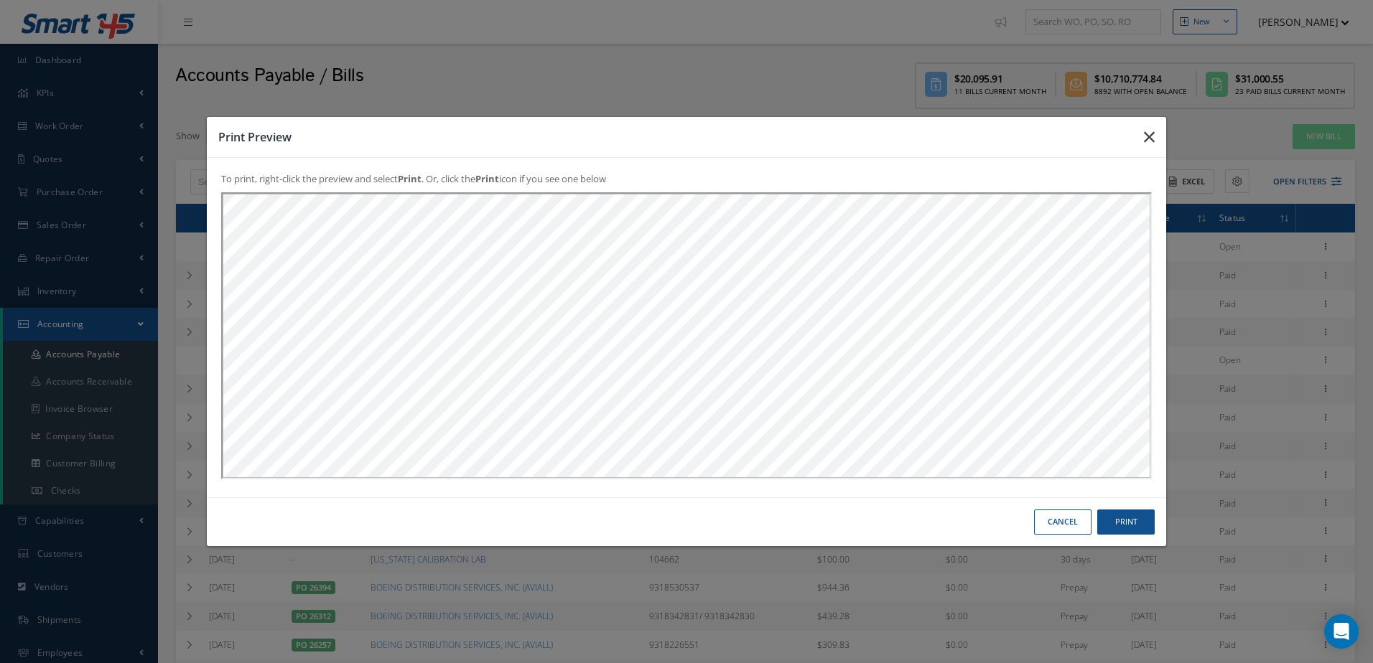
click at [1152, 132] on icon "button" at bounding box center [1149, 137] width 11 height 17
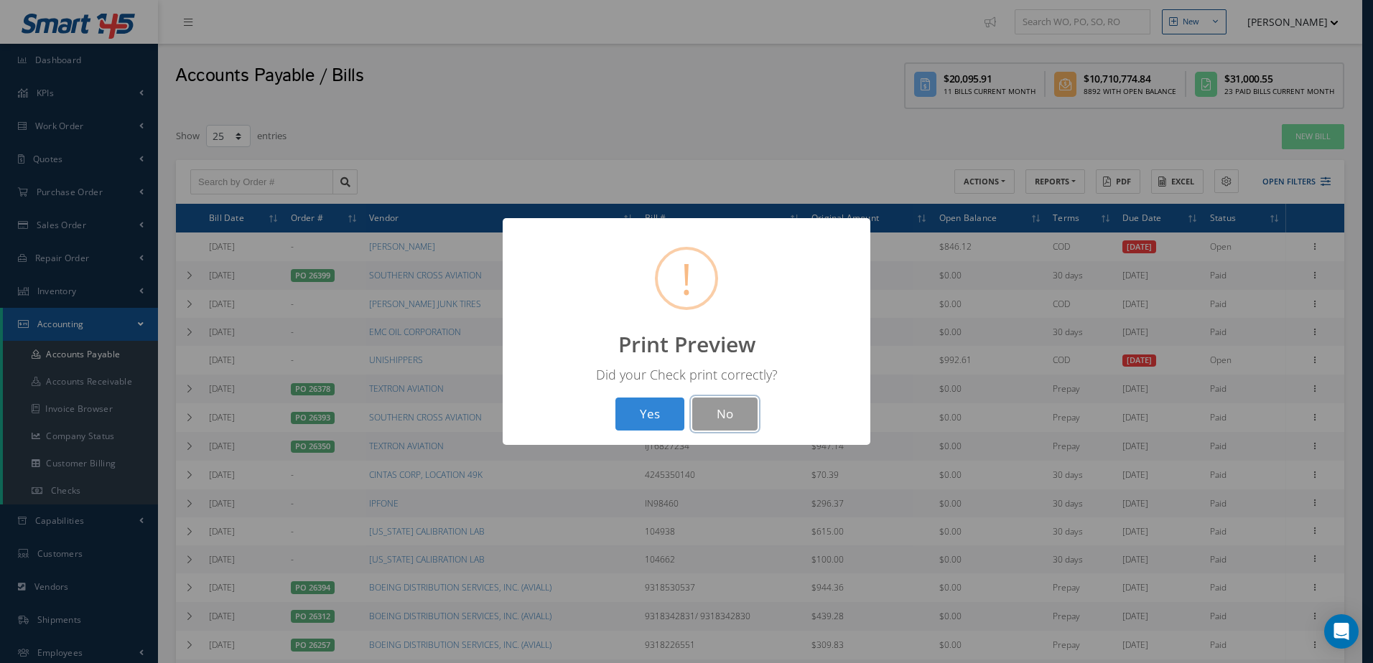
click at [701, 413] on button "No" at bounding box center [724, 415] width 65 height 34
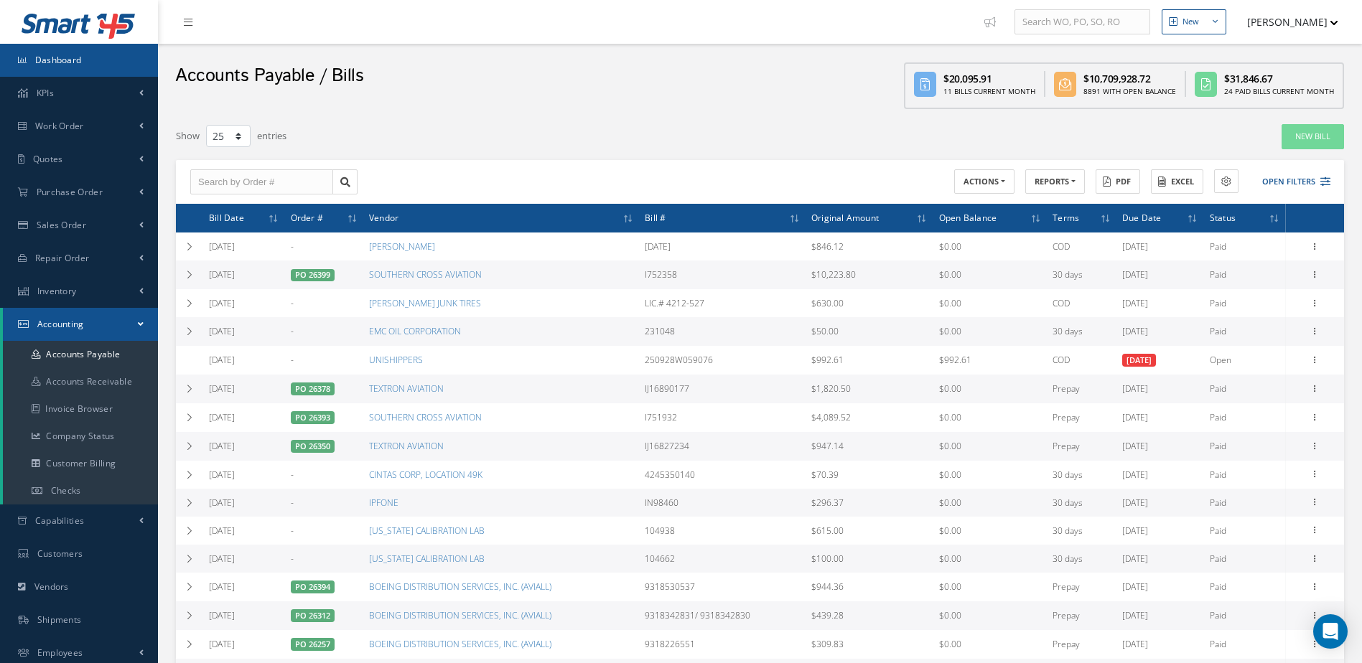
click at [75, 55] on span "Dashboard" at bounding box center [58, 60] width 47 height 12
